Goal: Task Accomplishment & Management: Manage account settings

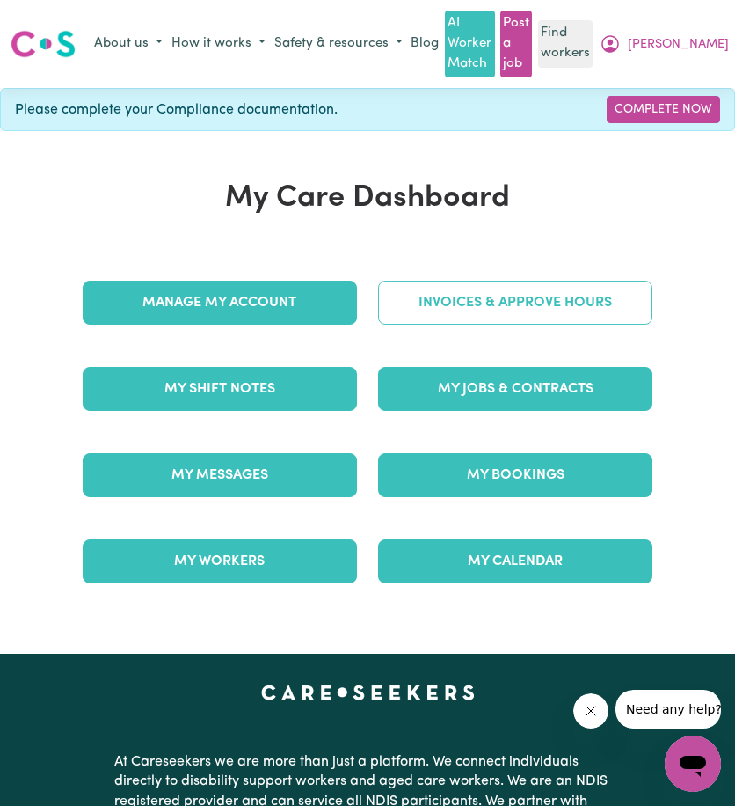
click at [541, 286] on link "Invoices & Approve Hours" at bounding box center [515, 303] width 274 height 44
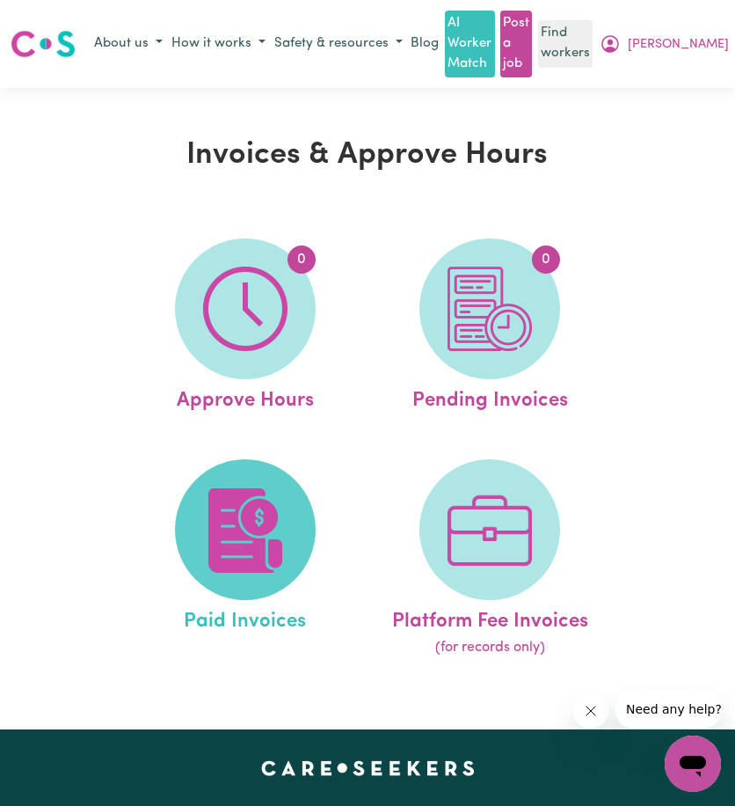
click at [267, 502] on img at bounding box center [245, 530] width 84 height 84
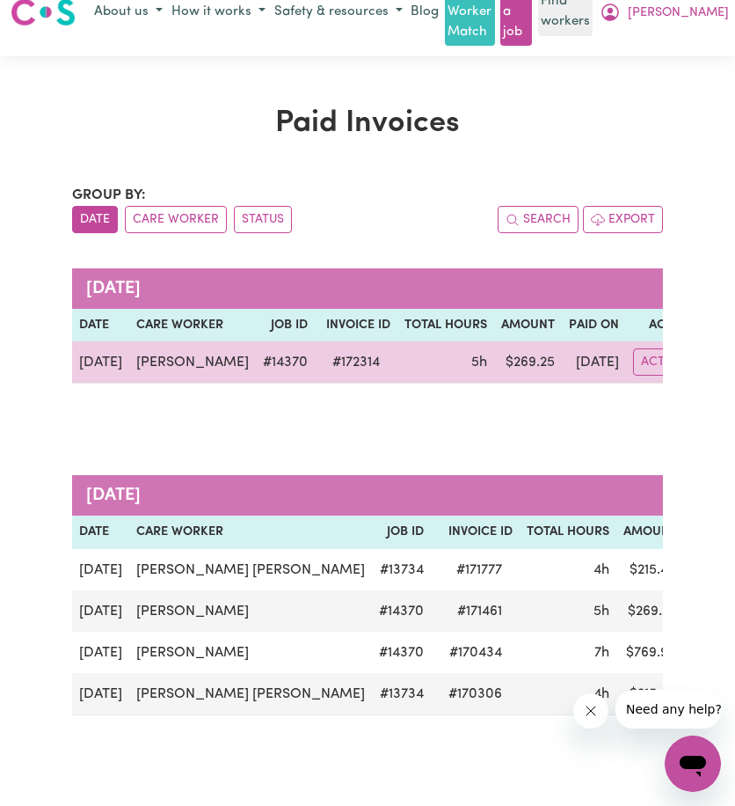
scroll to position [88, 0]
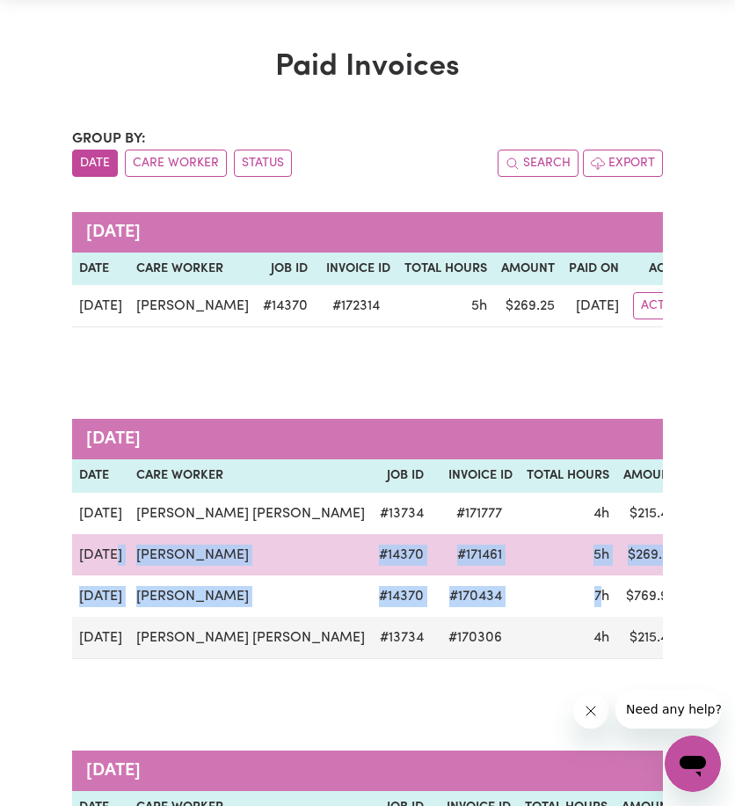
drag, startPoint x: 590, startPoint y: 590, endPoint x: 116, endPoint y: 548, distance: 476.1
click at [116, 548] on tbody "[DATE] [PERSON_NAME] [PERSON_NAME] # 13734 # 171777 4h $ 215.40 [DATE] Actions …" at bounding box center [451, 576] width 759 height 166
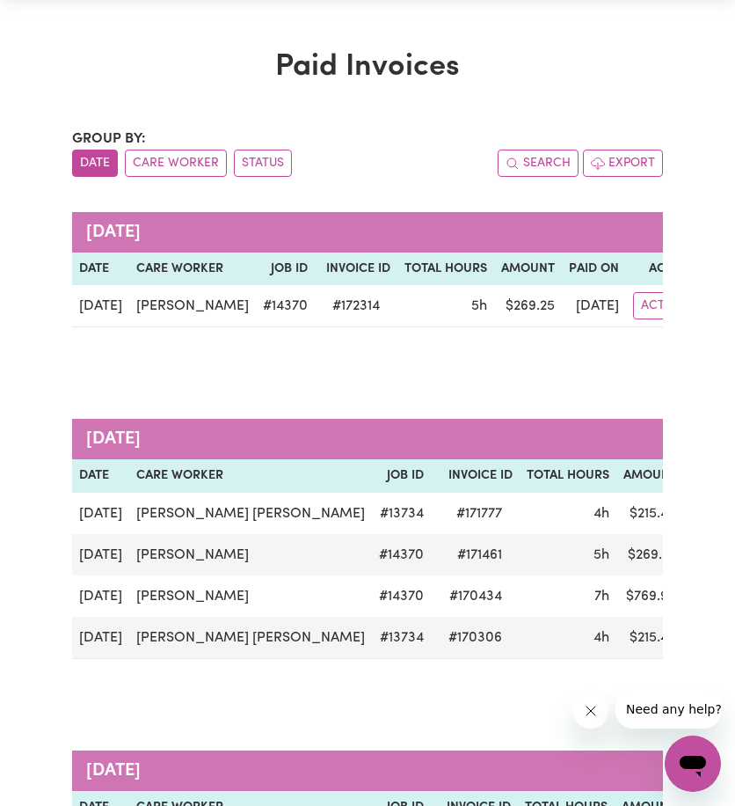
click at [457, 393] on div "[DATE] Date Care Worker Job ID Invoice ID Total Hours Amount Paid On Actions [D…" at bounding box center [368, 550] width 592 height 332
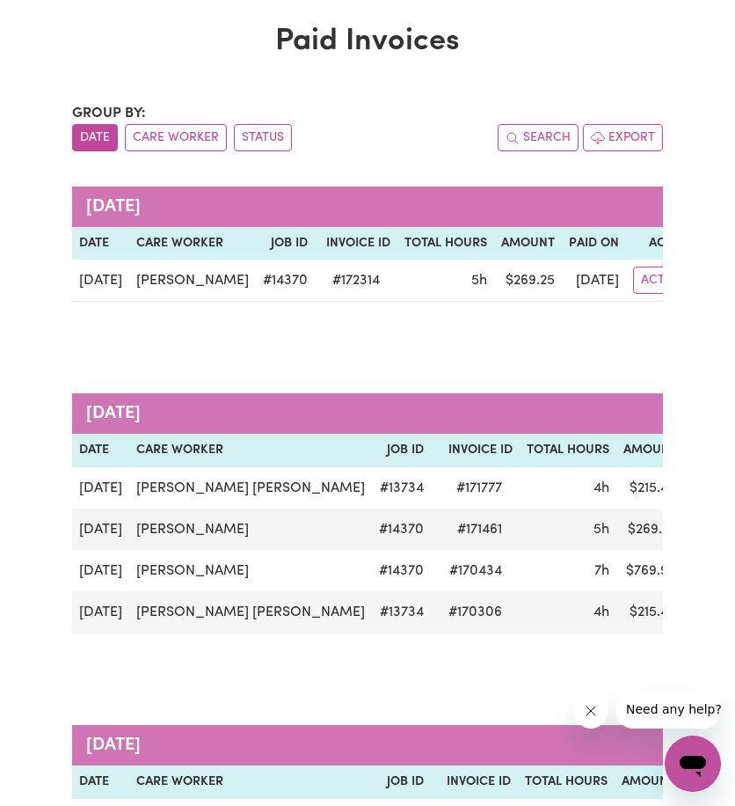
scroll to position [0, 0]
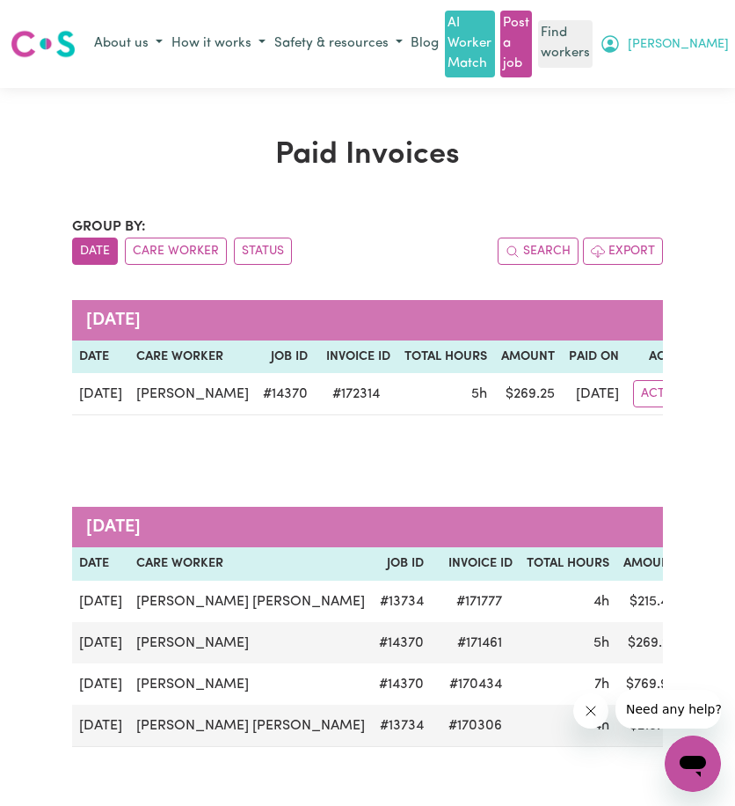
click at [621, 48] on icon "My Account" at bounding box center [610, 43] width 21 height 21
click at [692, 70] on link "My Dashboard" at bounding box center [663, 78] width 139 height 33
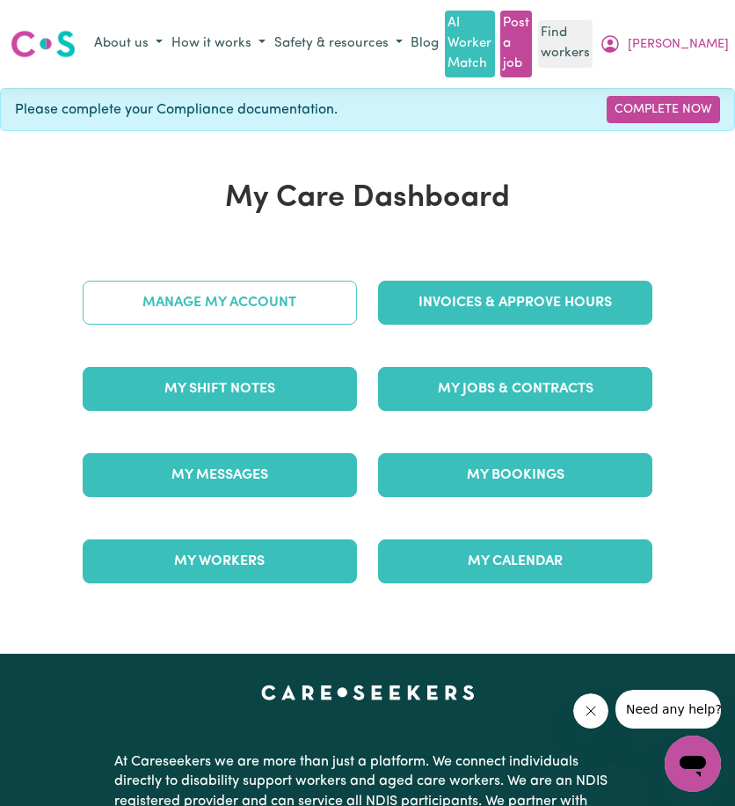
click at [290, 313] on link "Manage My Account" at bounding box center [220, 303] width 274 height 44
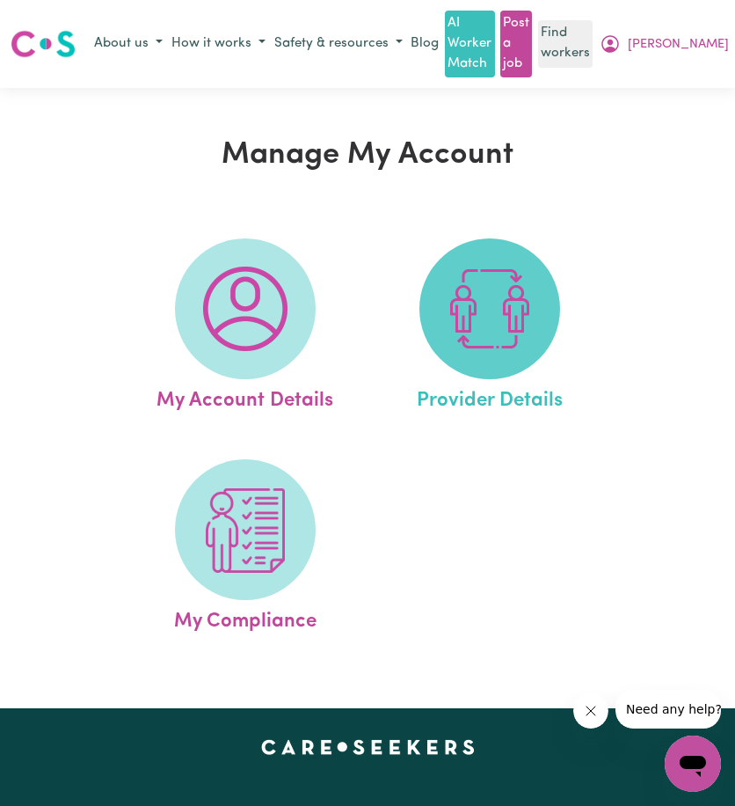
click at [440, 315] on span at bounding box center [490, 308] width 141 height 141
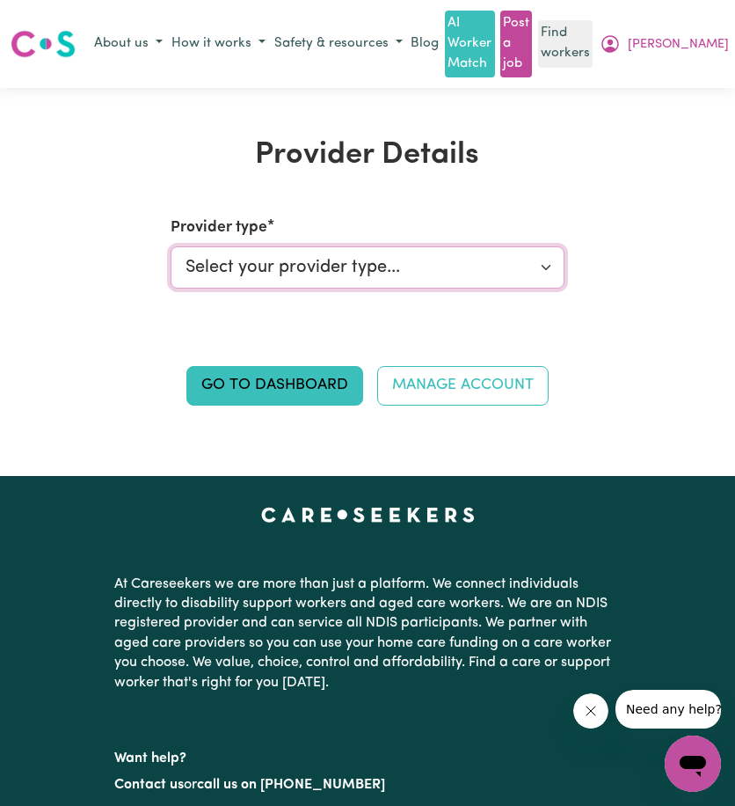
click at [458, 274] on select "Select your provider type... Privately Aged Care / Home Care Package NDIS Fundi…" at bounding box center [368, 267] width 394 height 42
select select "PRIVATELY"
click at [171, 246] on select "Select your provider type... Privately Aged Care / Home Care Package NDIS Fundi…" at bounding box center [368, 267] width 394 height 42
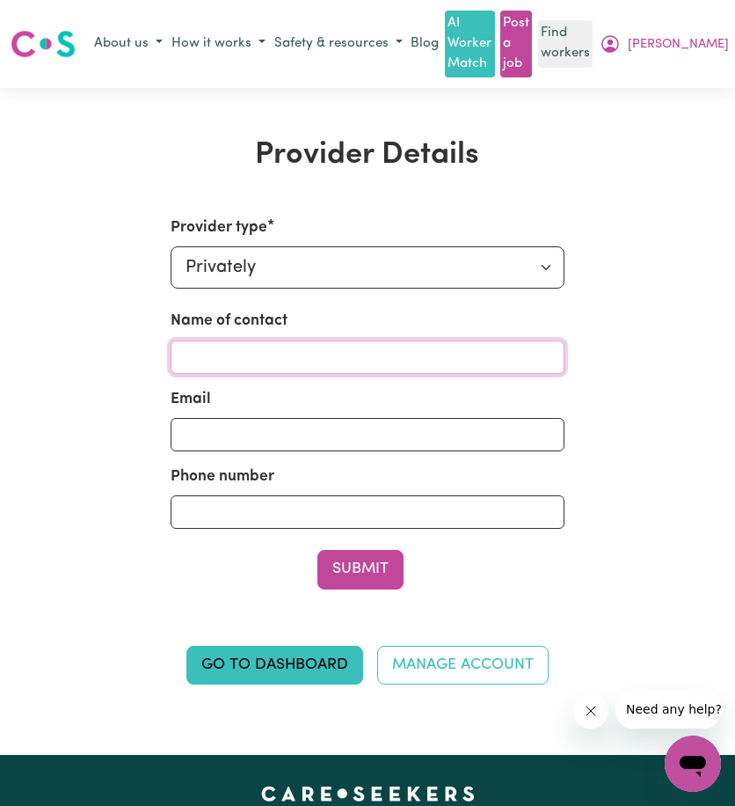
click at [369, 351] on input "Name of contact" at bounding box center [368, 356] width 394 height 33
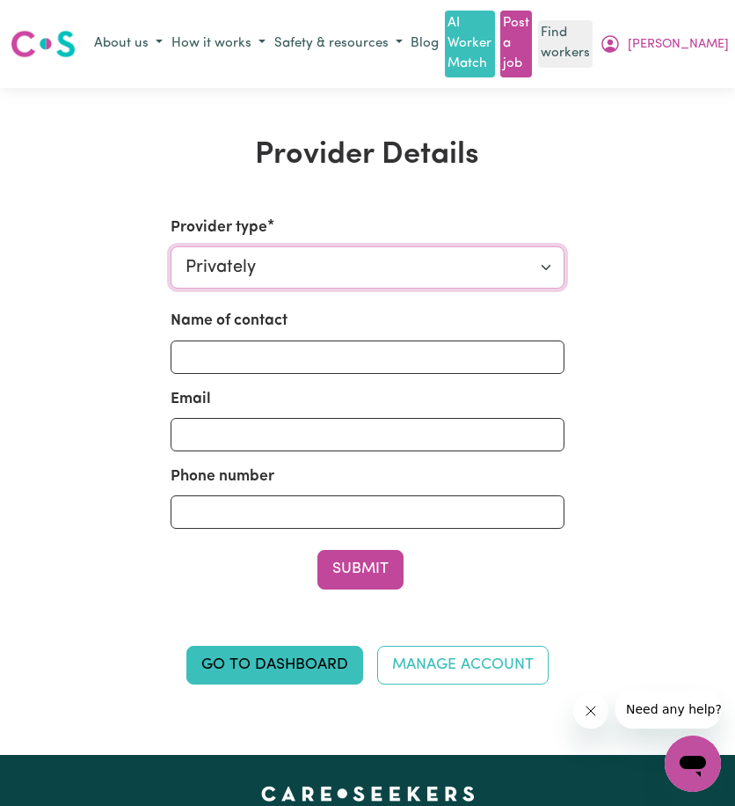
click at [384, 272] on select "Select your provider type... Privately Aged Care / Home Care Package NDIS Fundi…" at bounding box center [368, 267] width 394 height 42
click at [171, 246] on select "Select your provider type... Privately Aged Care / Home Care Package NDIS Fundi…" at bounding box center [368, 267] width 394 height 42
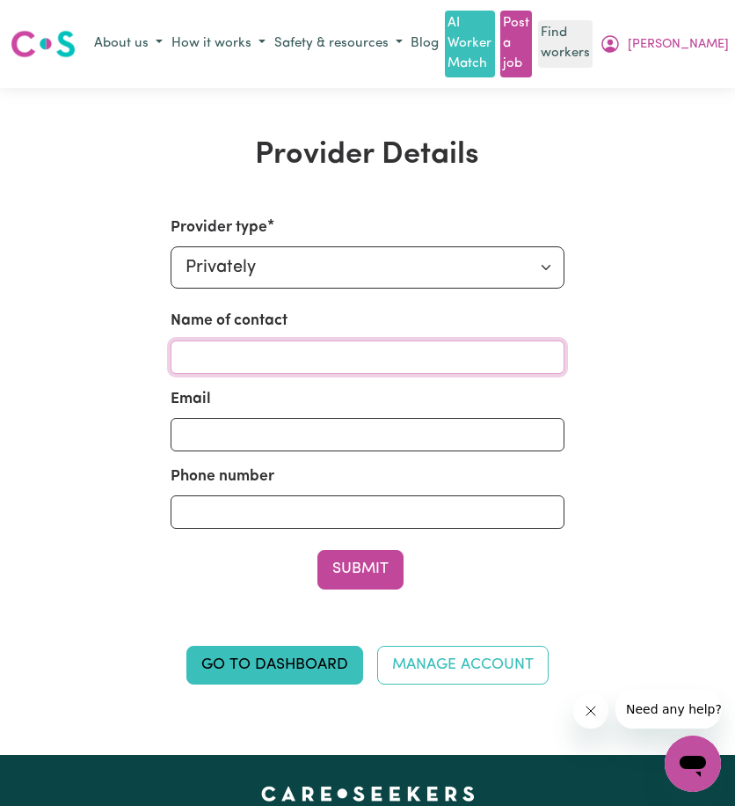
click at [362, 348] on input "Name of contact" at bounding box center [368, 356] width 394 height 33
type input "[PERSON_NAME]"
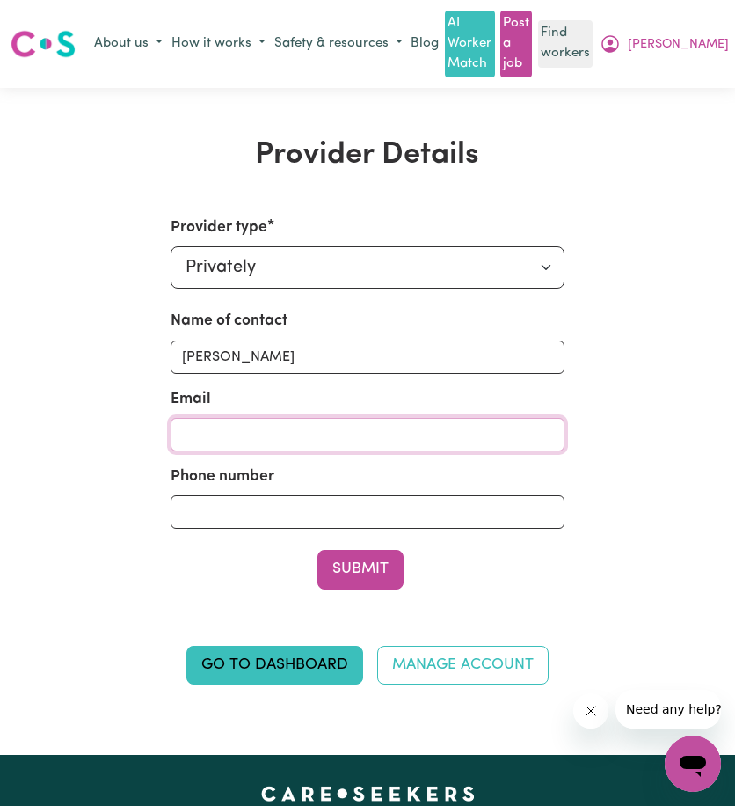
click at [245, 418] on input "Email" at bounding box center [368, 434] width 394 height 33
paste input "[EMAIL_ADDRESS][DOMAIN_NAME]"
type input "[EMAIL_ADDRESS][DOMAIN_NAME]"
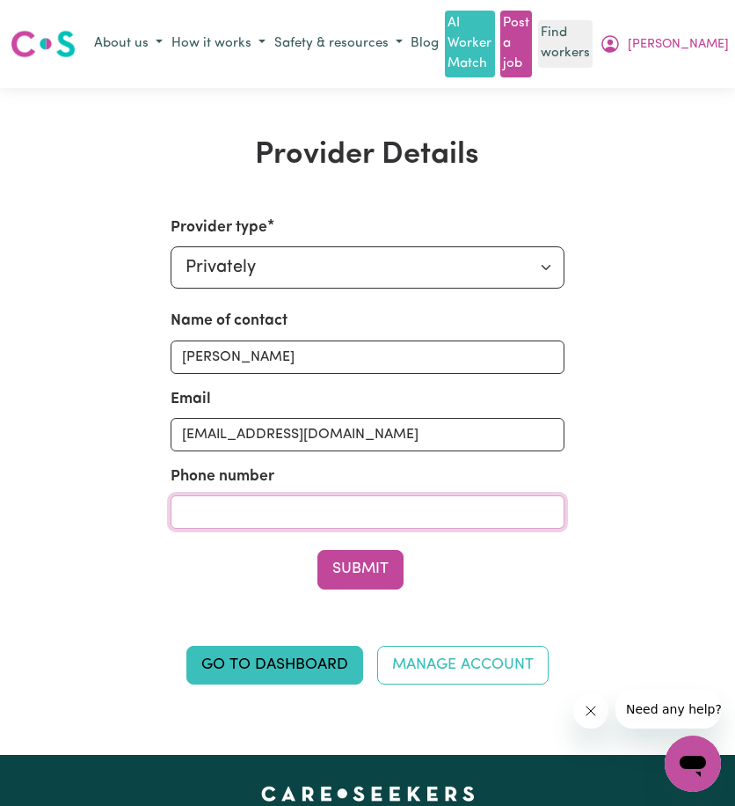
click at [355, 520] on input "Phone number" at bounding box center [368, 511] width 394 height 33
paste input "0429 085 983"
click at [211, 518] on input "0429 085 983" at bounding box center [368, 511] width 394 height 33
click at [239, 511] on input "0429085 983" at bounding box center [368, 511] width 394 height 33
type input "0429085983"
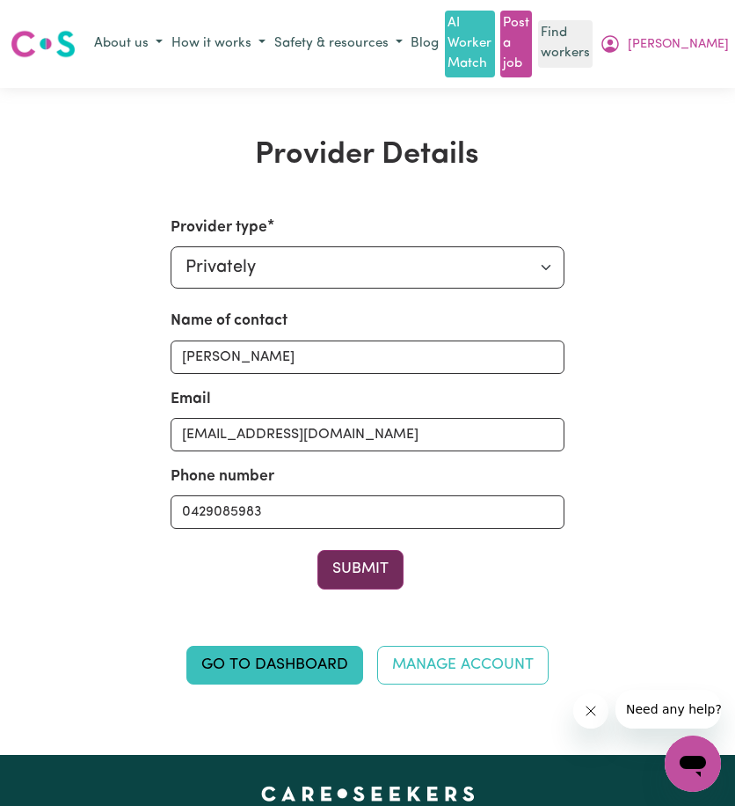
click at [368, 567] on button "Submit" at bounding box center [361, 569] width 86 height 39
click at [330, 550] on button "Submit" at bounding box center [318, 569] width 86 height 39
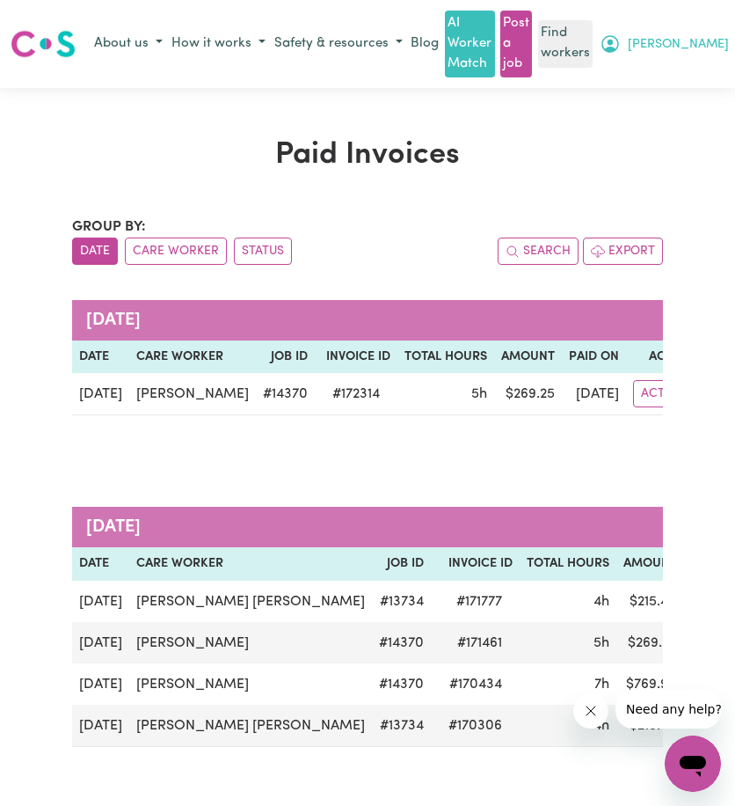
click at [711, 33] on button "[PERSON_NAME]" at bounding box center [665, 44] width 138 height 30
click at [682, 76] on link "My Dashboard" at bounding box center [663, 78] width 139 height 33
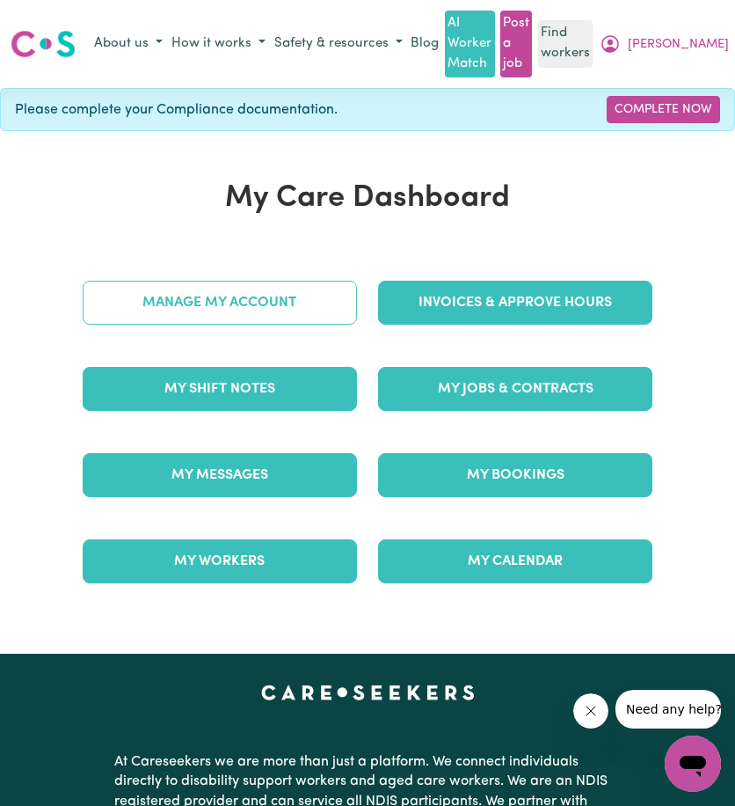
click at [317, 286] on link "Manage My Account" at bounding box center [220, 303] width 274 height 44
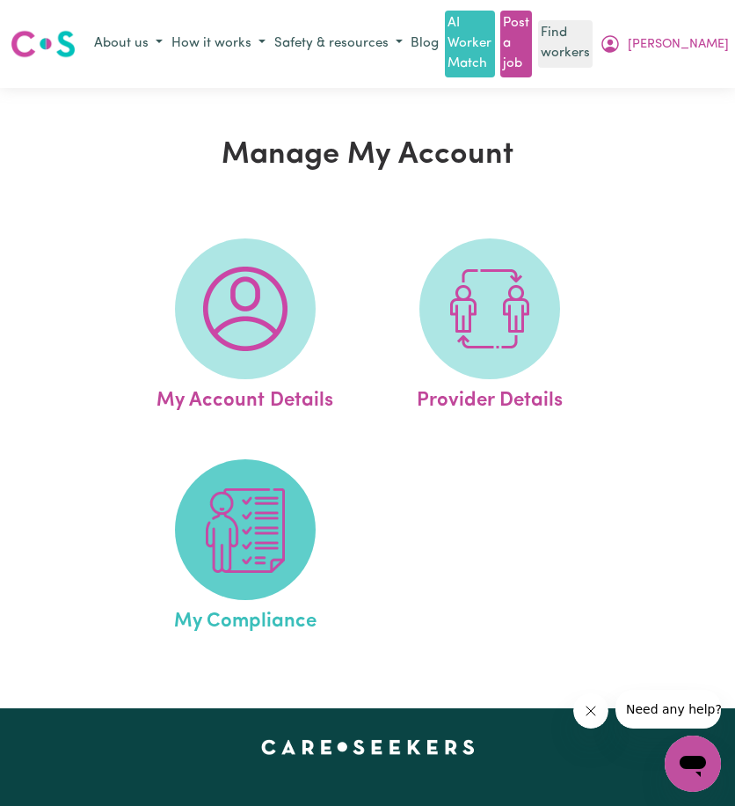
click at [224, 511] on img at bounding box center [245, 530] width 84 height 84
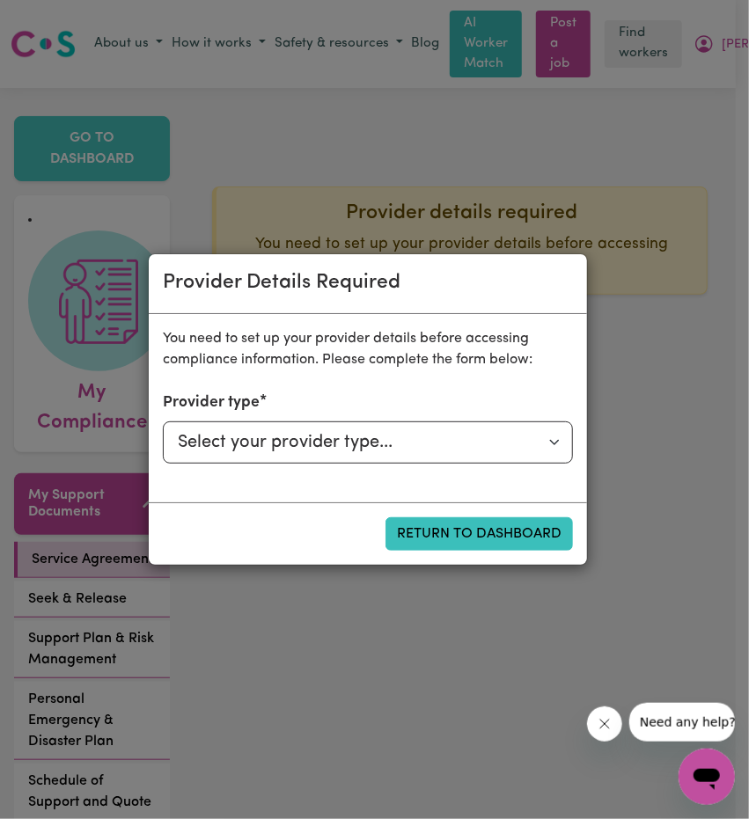
click at [593, 716] on button "Close message from company" at bounding box center [603, 723] width 35 height 35
click at [631, 340] on div "Provider Details Required You need to set up your provider details before acces…" at bounding box center [374, 409] width 749 height 819
click at [395, 218] on div "Provider Details Required You need to set up your provider details before acces…" at bounding box center [374, 409] width 749 height 819
drag, startPoint x: 340, startPoint y: 0, endPoint x: 567, endPoint y: 131, distance: 262.1
click at [601, 136] on div "Provider Details Required You need to set up your provider details before acces…" at bounding box center [374, 409] width 749 height 819
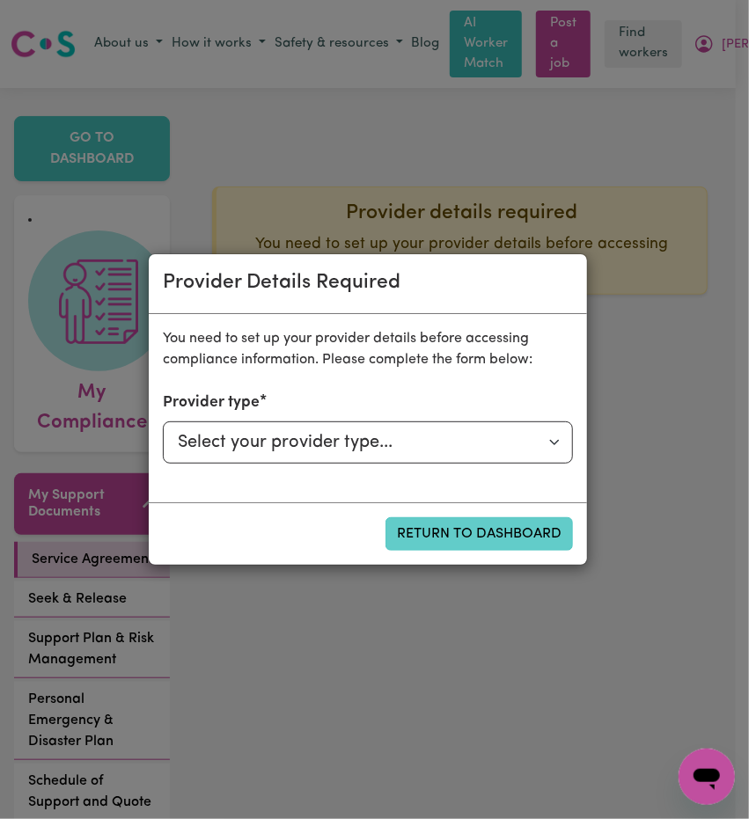
click at [444, 525] on button "Return to Dashboard" at bounding box center [478, 533] width 187 height 33
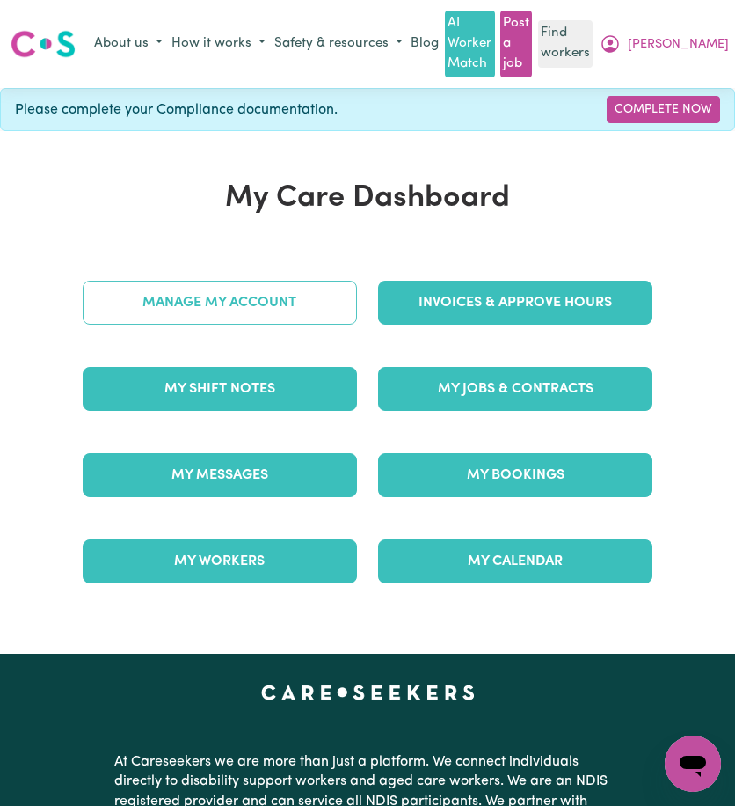
click at [299, 307] on link "Manage My Account" at bounding box center [220, 303] width 274 height 44
